Goal: Task Accomplishment & Management: Manage account settings

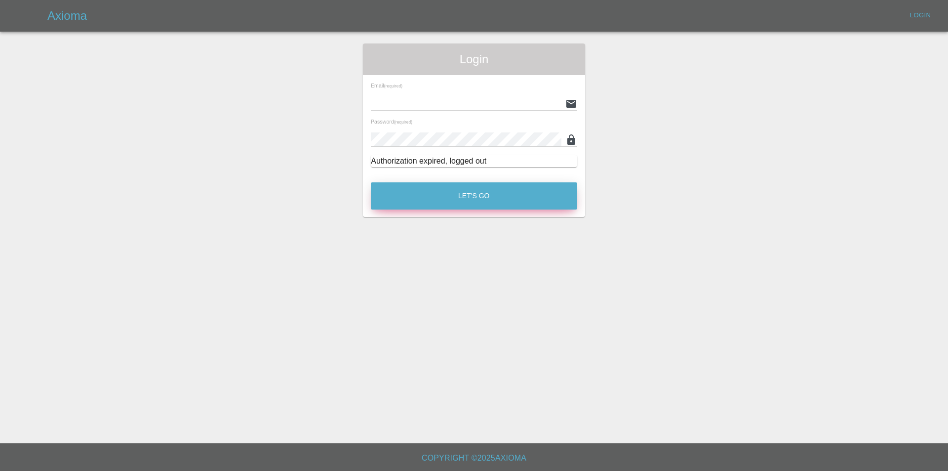
type input "[PERSON_NAME][EMAIL_ADDRESS][DOMAIN_NAME]"
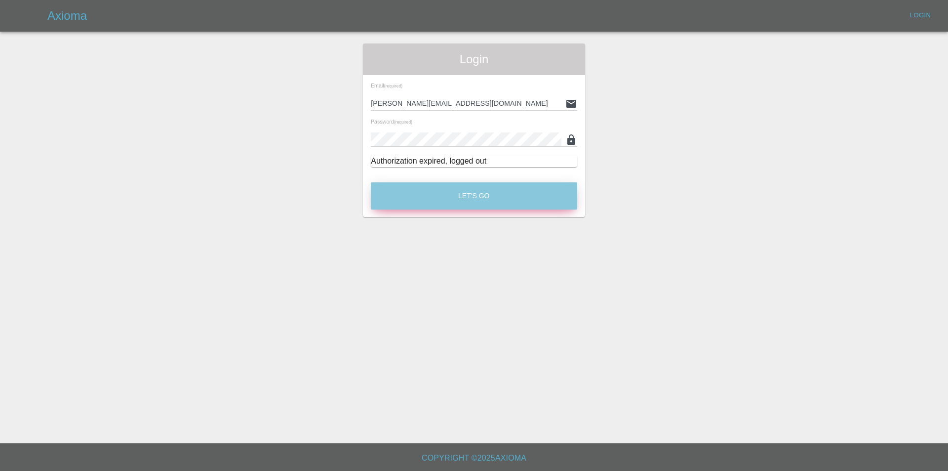
click at [467, 190] on button "Let's Go" at bounding box center [474, 195] width 206 height 27
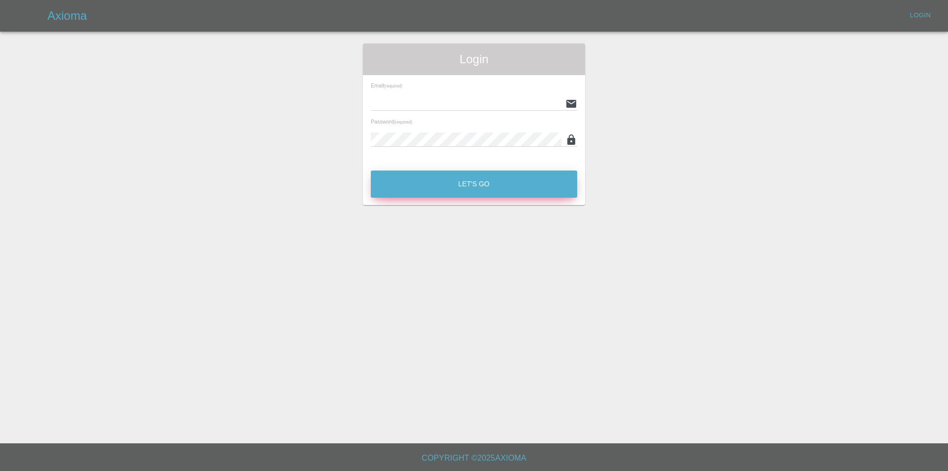
type input "eric.ordano@gmail.com"
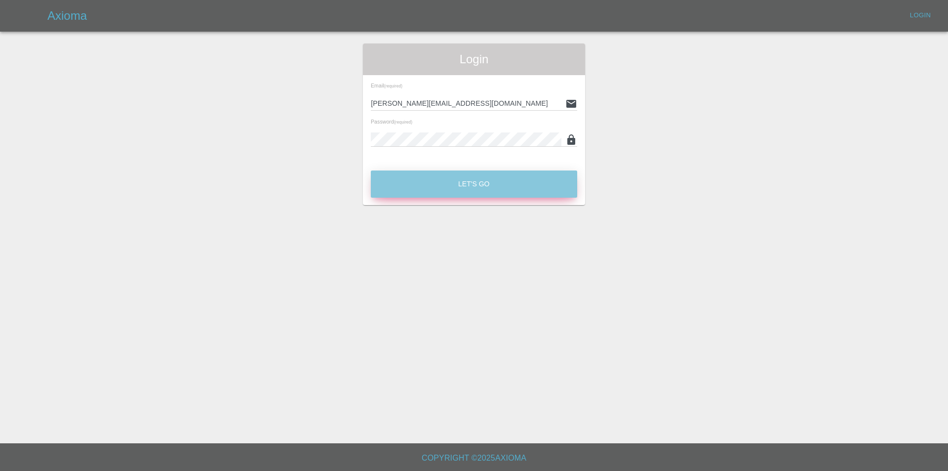
click at [497, 185] on button "Let's Go" at bounding box center [474, 183] width 206 height 27
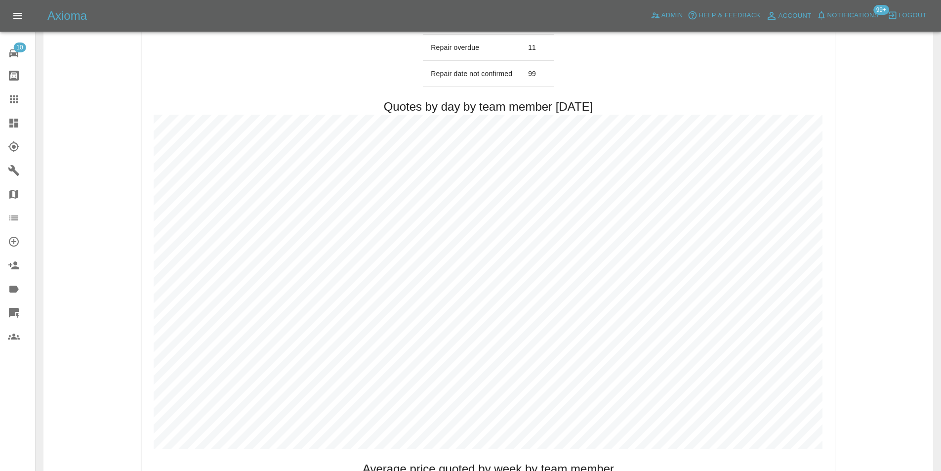
scroll to position [543, 0]
